Goal: Entertainment & Leisure: Browse casually

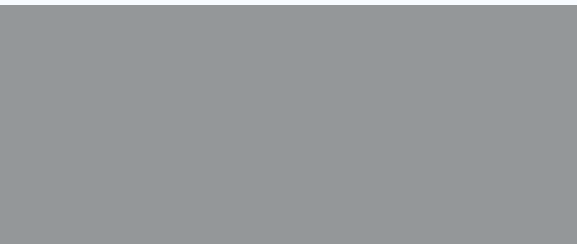
scroll to position [190, 0]
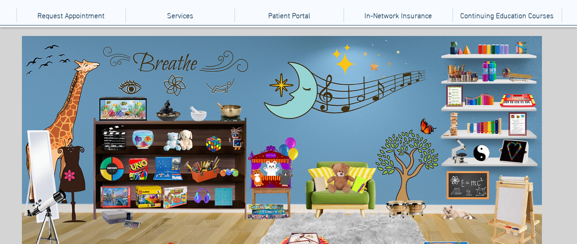
scroll to position [83, 0]
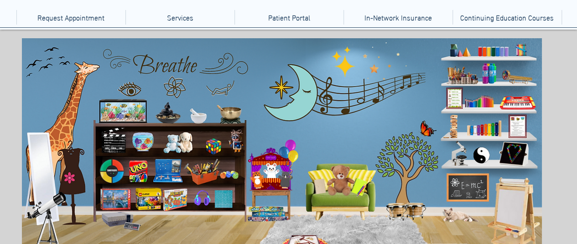
click at [164, 115] on icon "main content" at bounding box center [163, 112] width 21 height 21
click at [270, 168] on icon "An image of a puppet that when clicked brings you to a puppet theater game." at bounding box center [271, 169] width 18 height 18
click at [264, 164] on icon "An image of a puppet that when clicked brings you to a puppet theater game." at bounding box center [271, 169] width 18 height 18
click at [143, 136] on icon "A fishbowl that when clicked brings you to a fish tank game." at bounding box center [140, 140] width 25 height 25
click at [463, 74] on icon "N image of paint brushes and other paint supplies that when clicked bring you t…" at bounding box center [459, 74] width 36 height 19
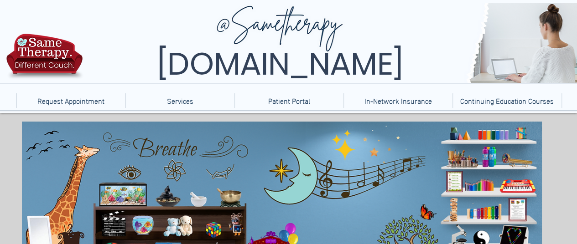
scroll to position [185, 0]
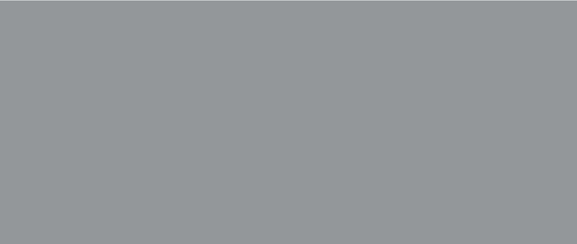
scroll to position [376, 0]
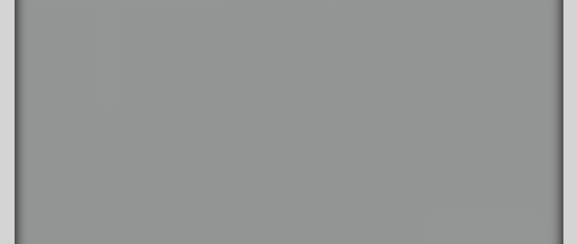
scroll to position [147, 0]
click at [333, 88] on icon "main content" at bounding box center [332, 90] width 36 height 17
click at [257, 71] on video "main content" at bounding box center [289, 121] width 548 height 281
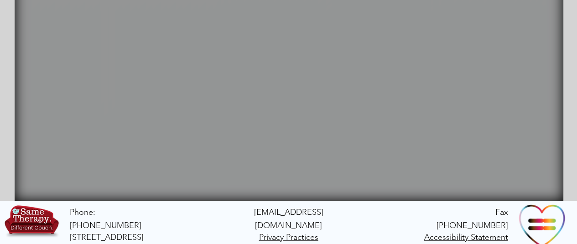
scroll to position [216, 0]
